Goal: Transaction & Acquisition: Register for event/course

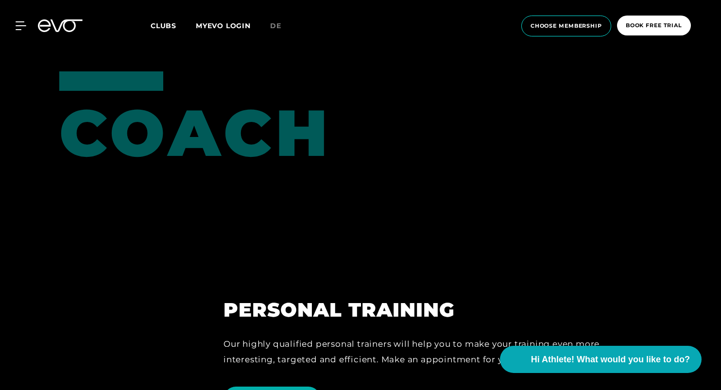
scroll to position [2782, 0]
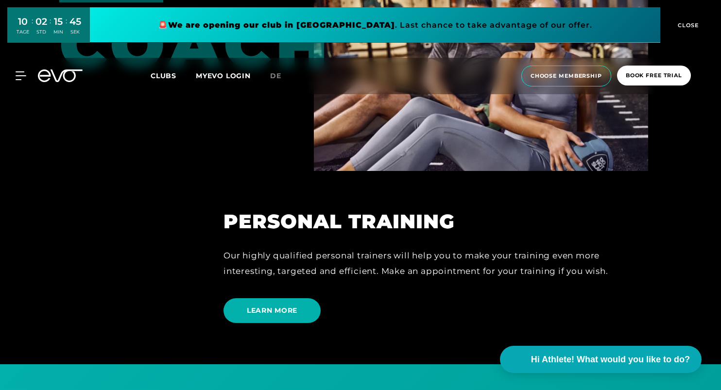
click at [697, 22] on span "CLOSE" at bounding box center [687, 25] width 24 height 9
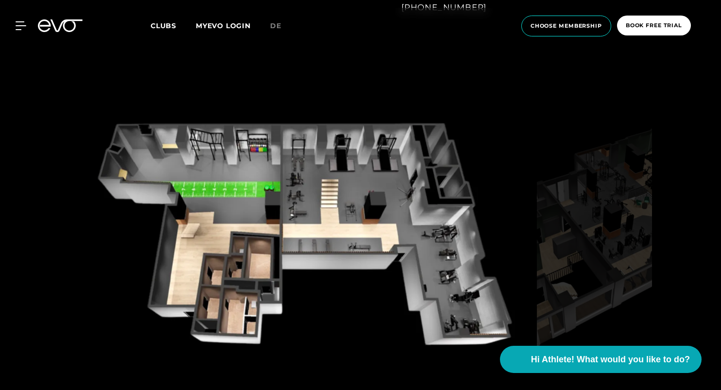
scroll to position [880, 0]
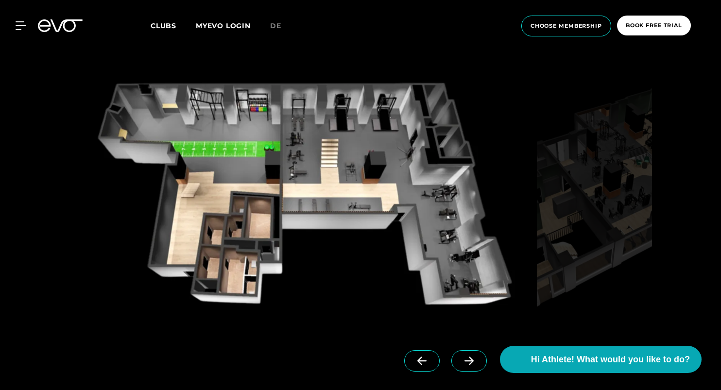
click at [341, 198] on img at bounding box center [303, 201] width 460 height 252
click at [362, 160] on img at bounding box center [303, 201] width 460 height 252
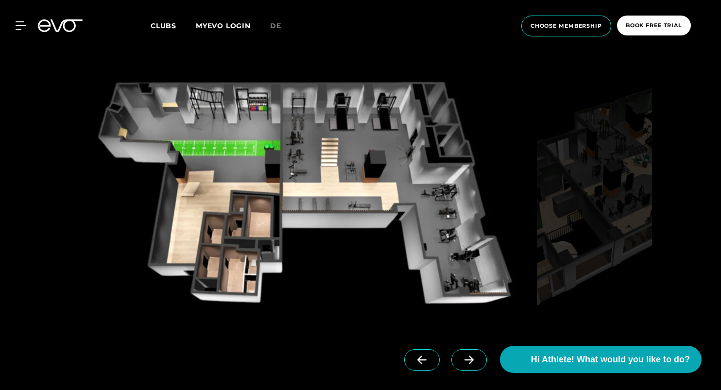
scroll to position [878, 0]
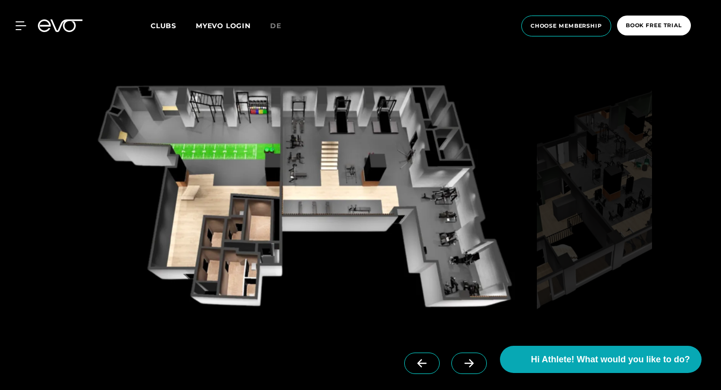
click at [460, 365] on icon at bounding box center [468, 363] width 17 height 9
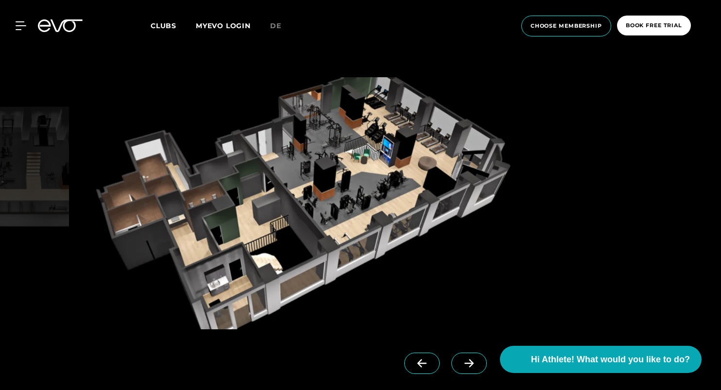
click at [460, 365] on icon at bounding box center [468, 363] width 17 height 9
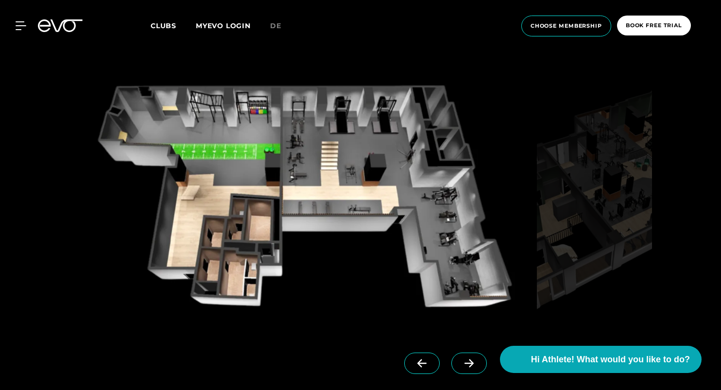
click at [460, 365] on icon at bounding box center [468, 363] width 17 height 9
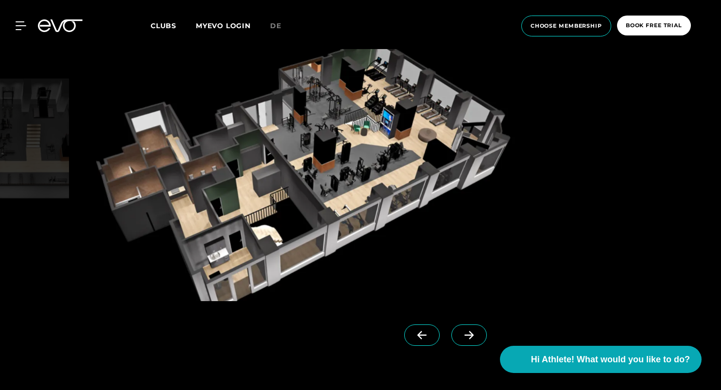
scroll to position [924, 0]
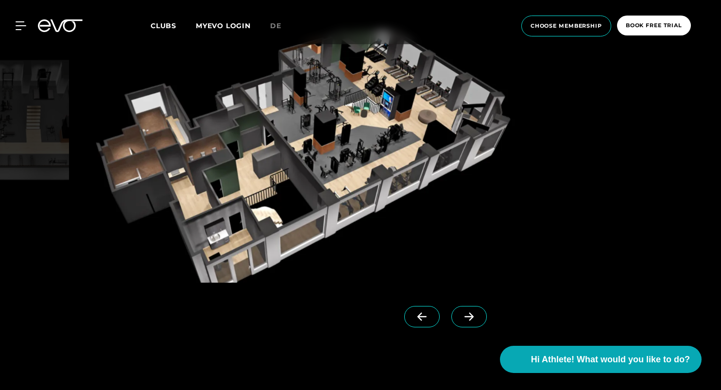
click at [460, 318] on icon at bounding box center [468, 316] width 17 height 9
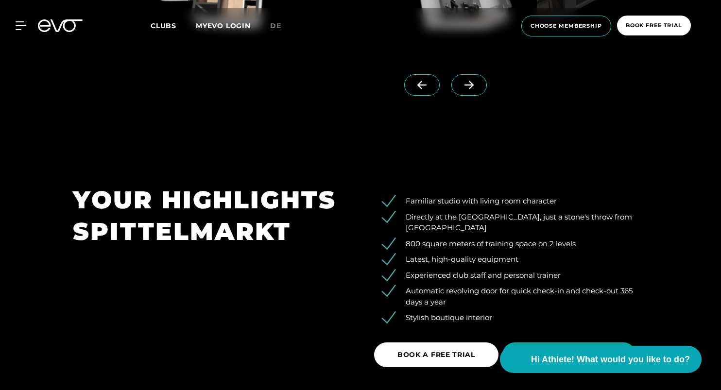
scroll to position [1224, 0]
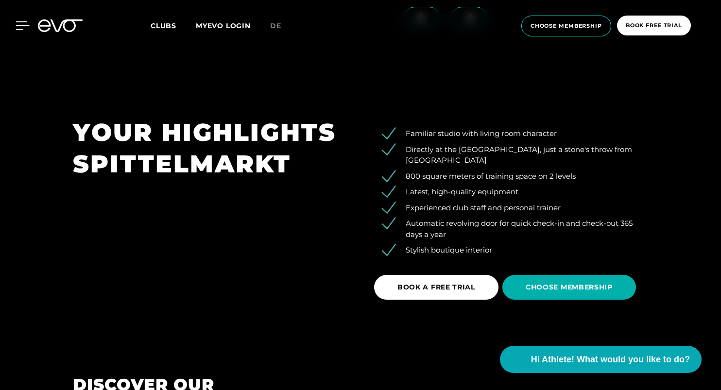
click at [24, 21] on icon at bounding box center [23, 25] width 14 height 9
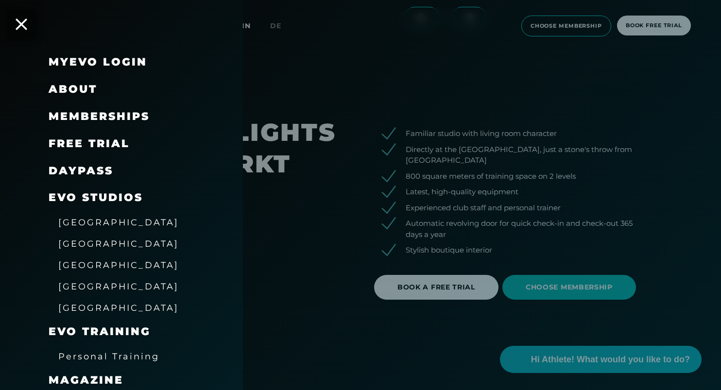
click at [86, 171] on link "DAYPASS" at bounding box center [81, 170] width 65 height 13
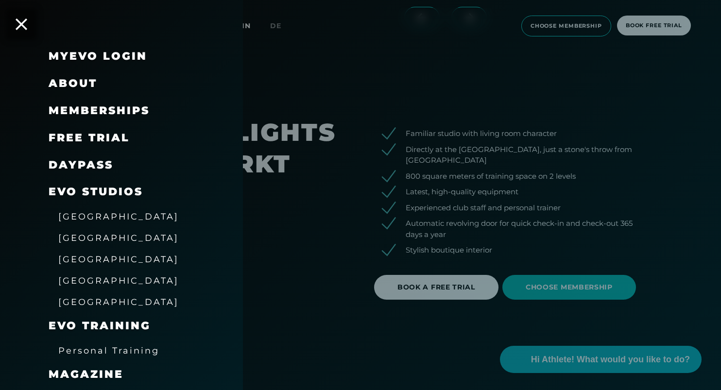
scroll to position [9, 0]
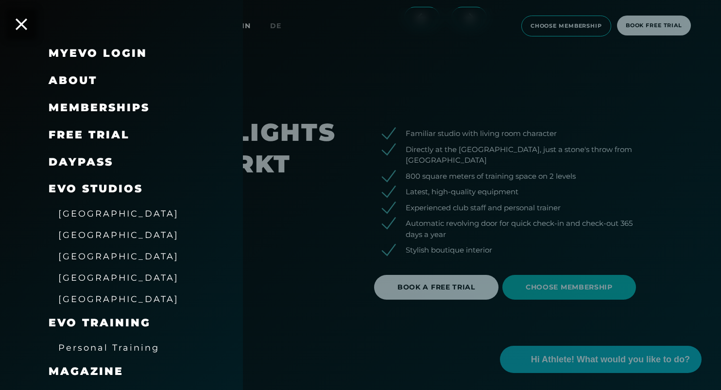
click at [90, 138] on span "free trial" at bounding box center [89, 134] width 81 height 13
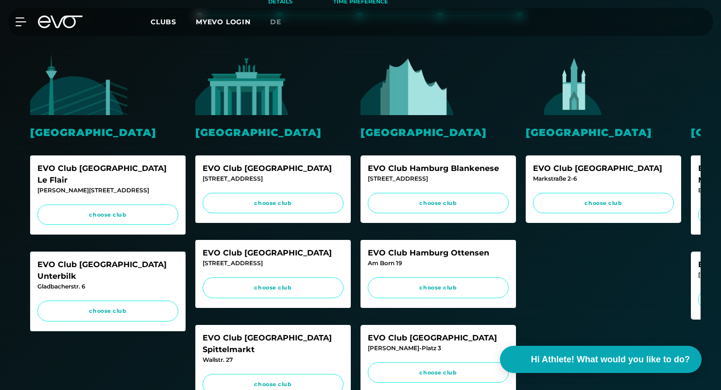
scroll to position [347, 0]
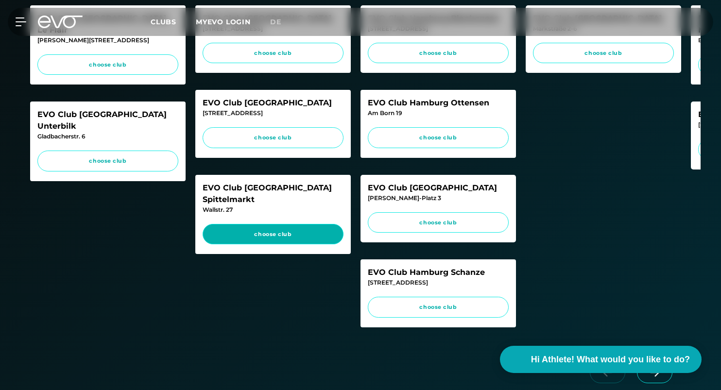
click at [261, 230] on span "choose club" at bounding box center [273, 234] width 122 height 8
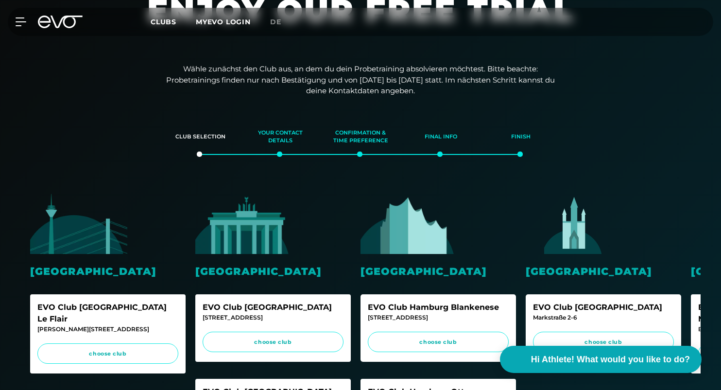
scroll to position [0, 0]
